Goal: Task Accomplishment & Management: Manage account settings

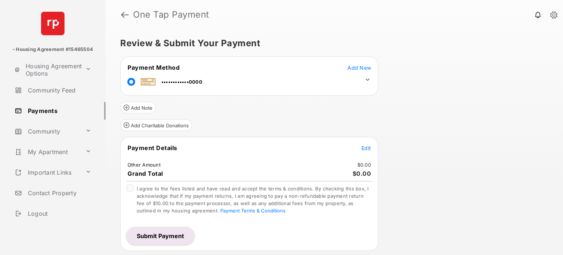
click at [367, 79] on icon at bounding box center [368, 79] width 4 height 2
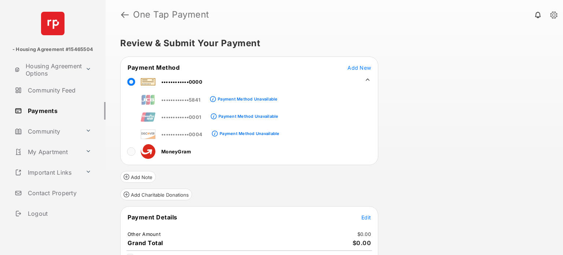
click at [355, 65] on span "Add New" at bounding box center [358, 68] width 23 height 6
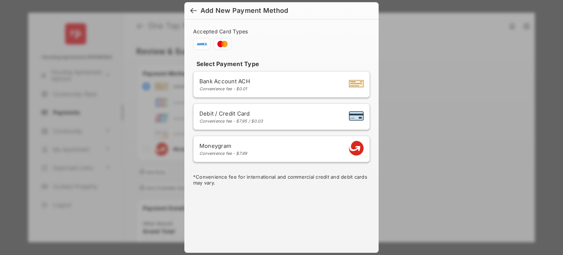
click at [241, 114] on span "Debit / Credit Card" at bounding box center [231, 113] width 64 height 7
select select "**"
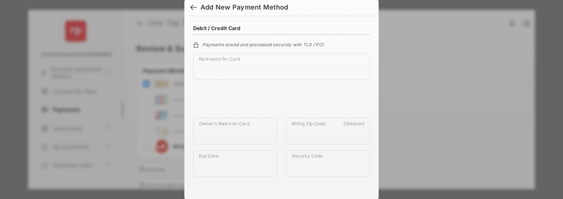
click at [187, 6] on h6 "Add New Payment Method" at bounding box center [281, 7] width 194 height 17
click at [191, 6] on div at bounding box center [193, 8] width 7 height 8
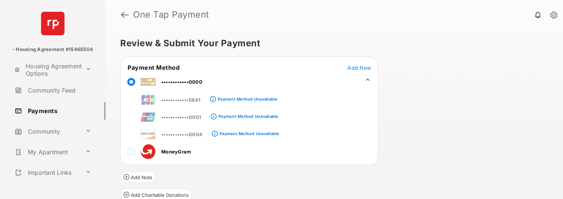
click at [356, 68] on span "Add New" at bounding box center [358, 68] width 23 height 6
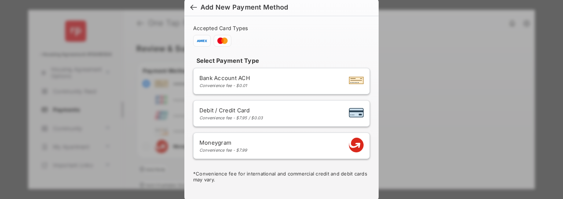
click at [296, 115] on div "Debit / Credit Card Convenience fee - $7.95 / $0.03" at bounding box center [281, 113] width 164 height 14
select select "**"
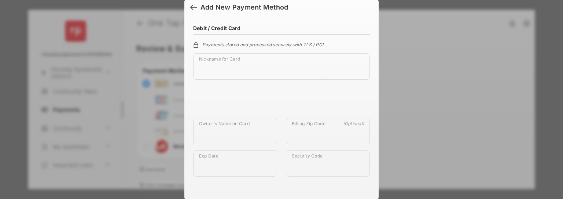
click at [190, 12] on h6 "Add New Payment Method" at bounding box center [281, 7] width 194 height 17
click at [191, 10] on div at bounding box center [193, 8] width 7 height 8
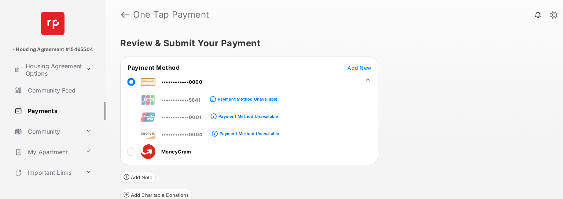
click at [126, 13] on link at bounding box center [125, 15] width 8 height 18
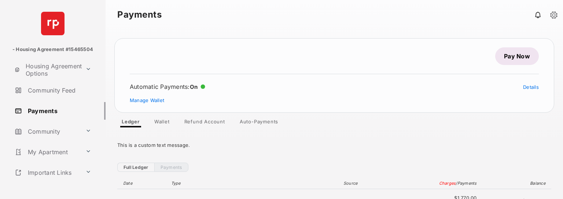
scroll to position [80, 0]
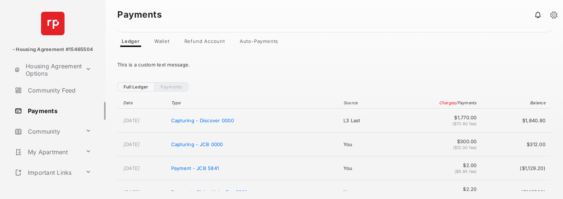
click at [159, 36] on span "Pay Now Automatic Payments : On Details Manage Wallet Ledger Wallet Refund Acco…" at bounding box center [334, 2] width 440 height 89
click at [160, 39] on link "Wallet" at bounding box center [161, 42] width 27 height 9
